Goal: Find specific page/section: Find specific page/section

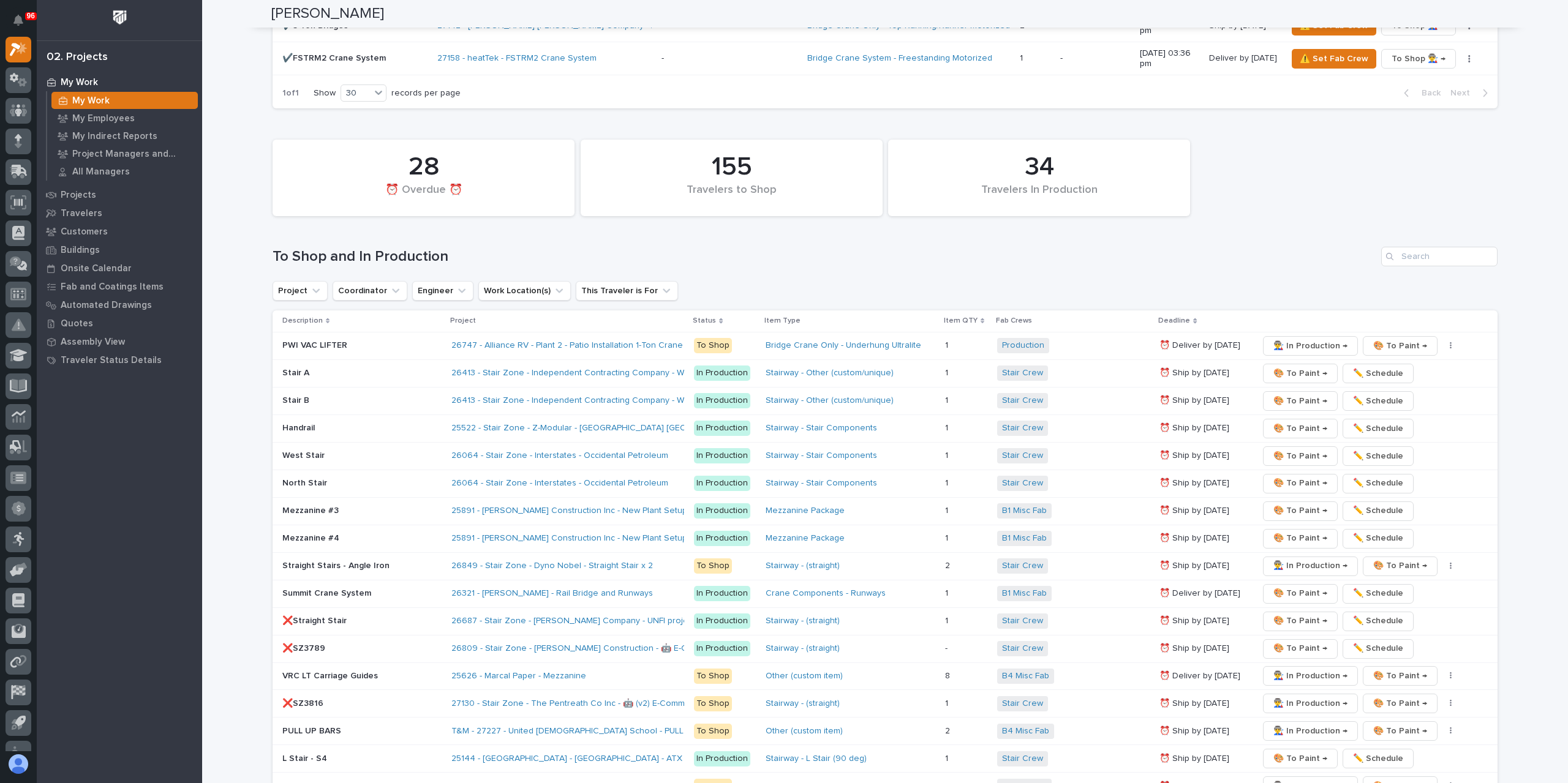
scroll to position [1771, 0]
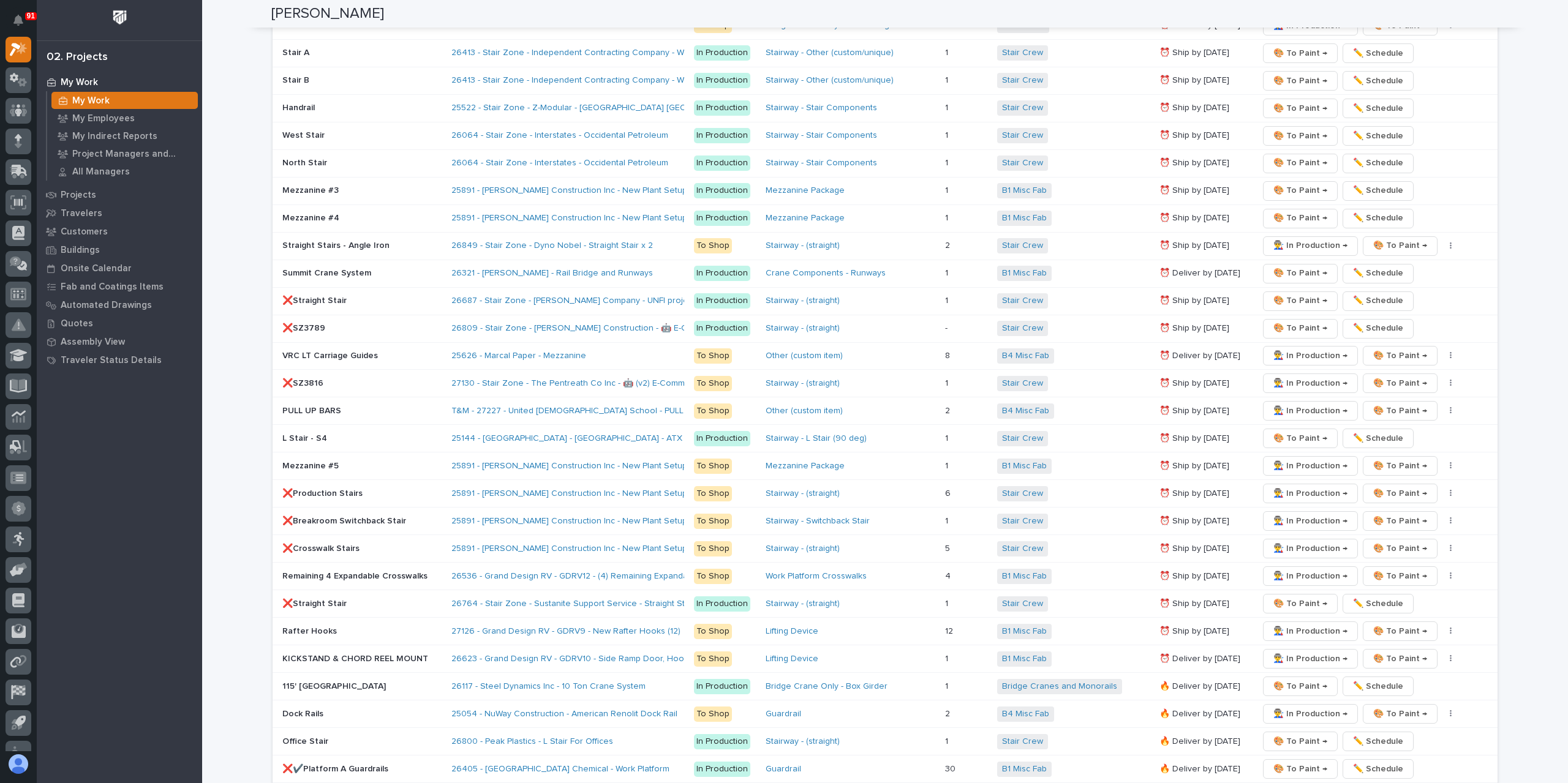
scroll to position [2205, 0]
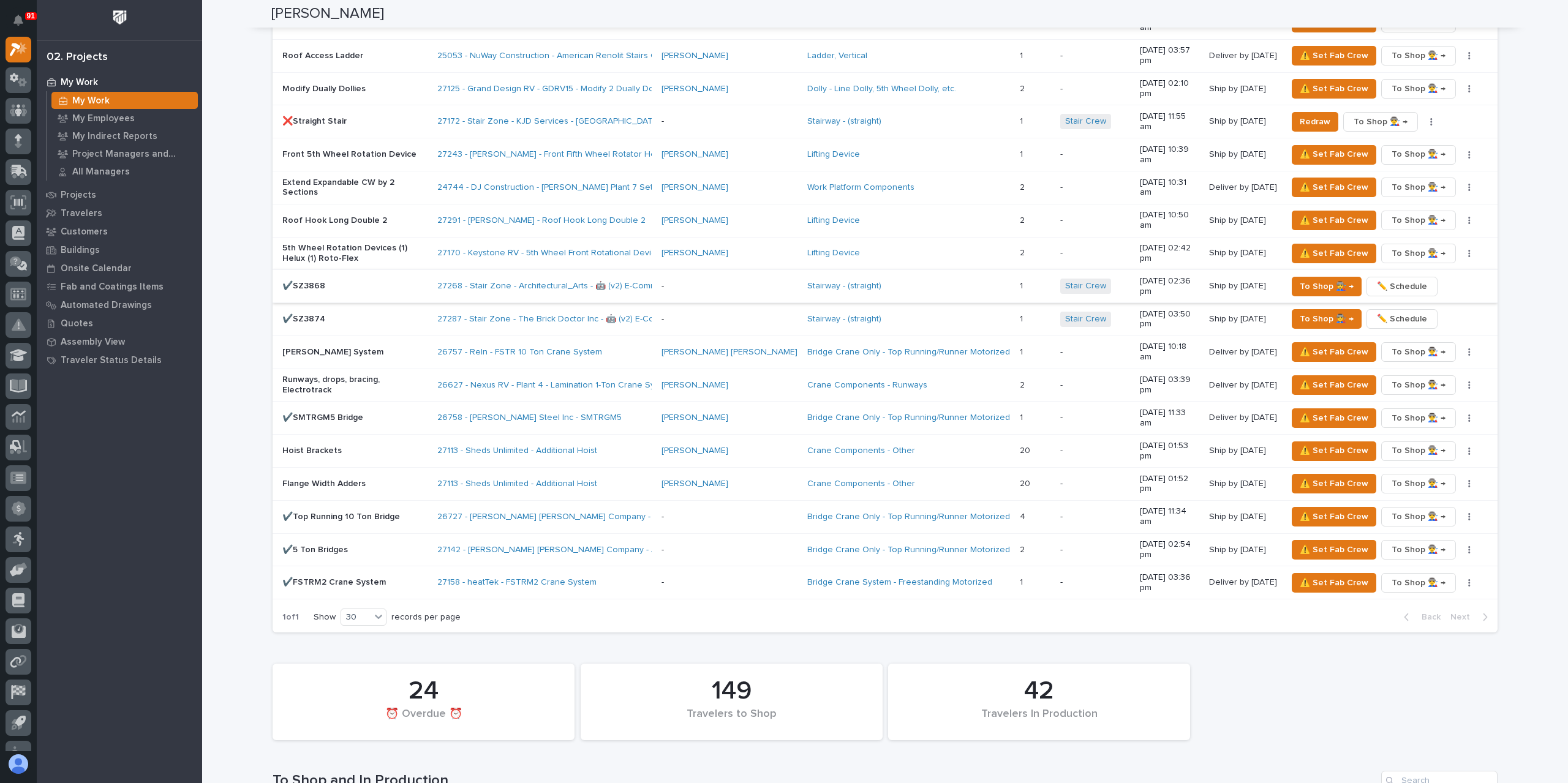
scroll to position [1347, 0]
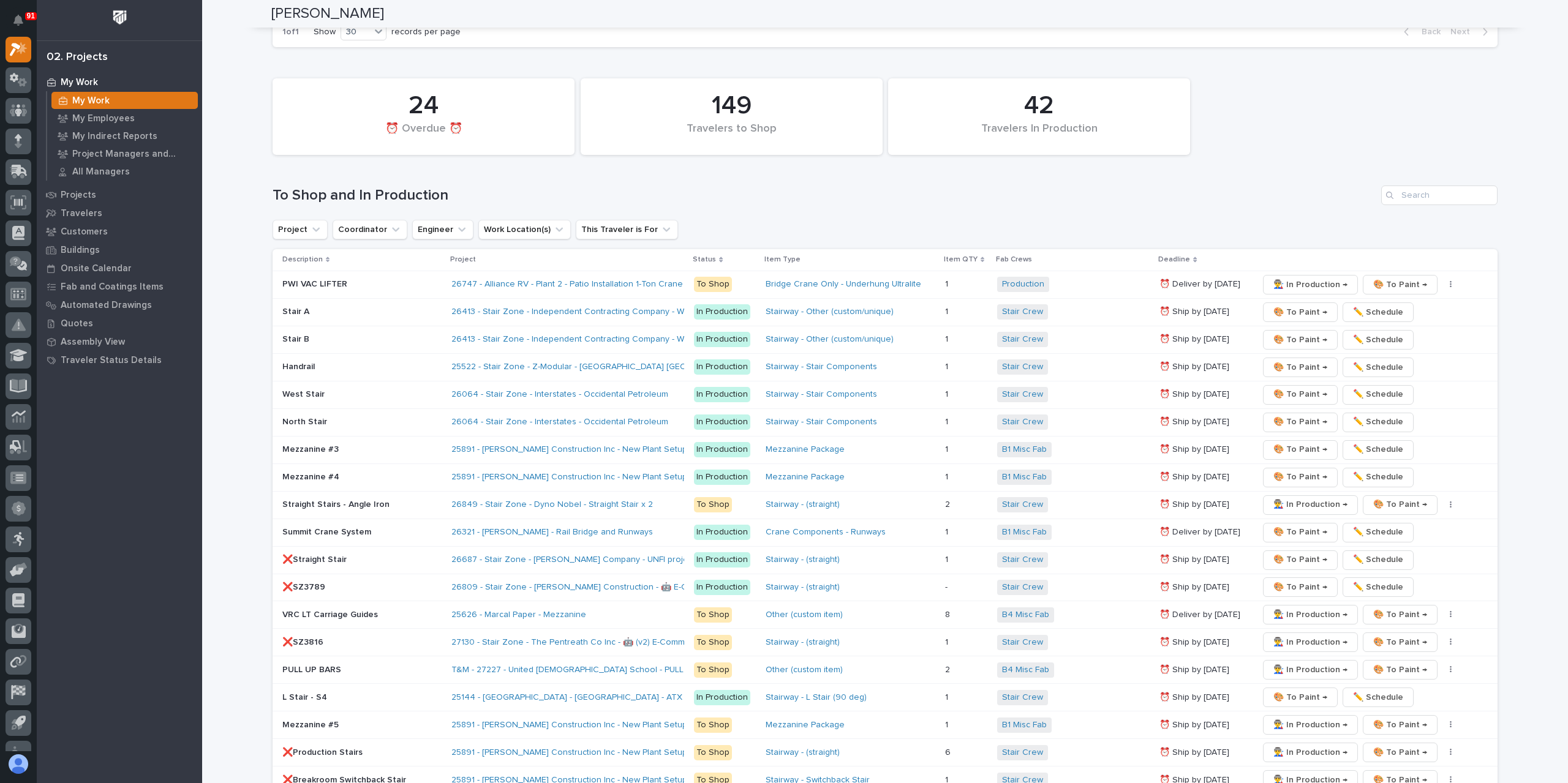
scroll to position [1971, 0]
